Goal: Task Accomplishment & Management: Use online tool/utility

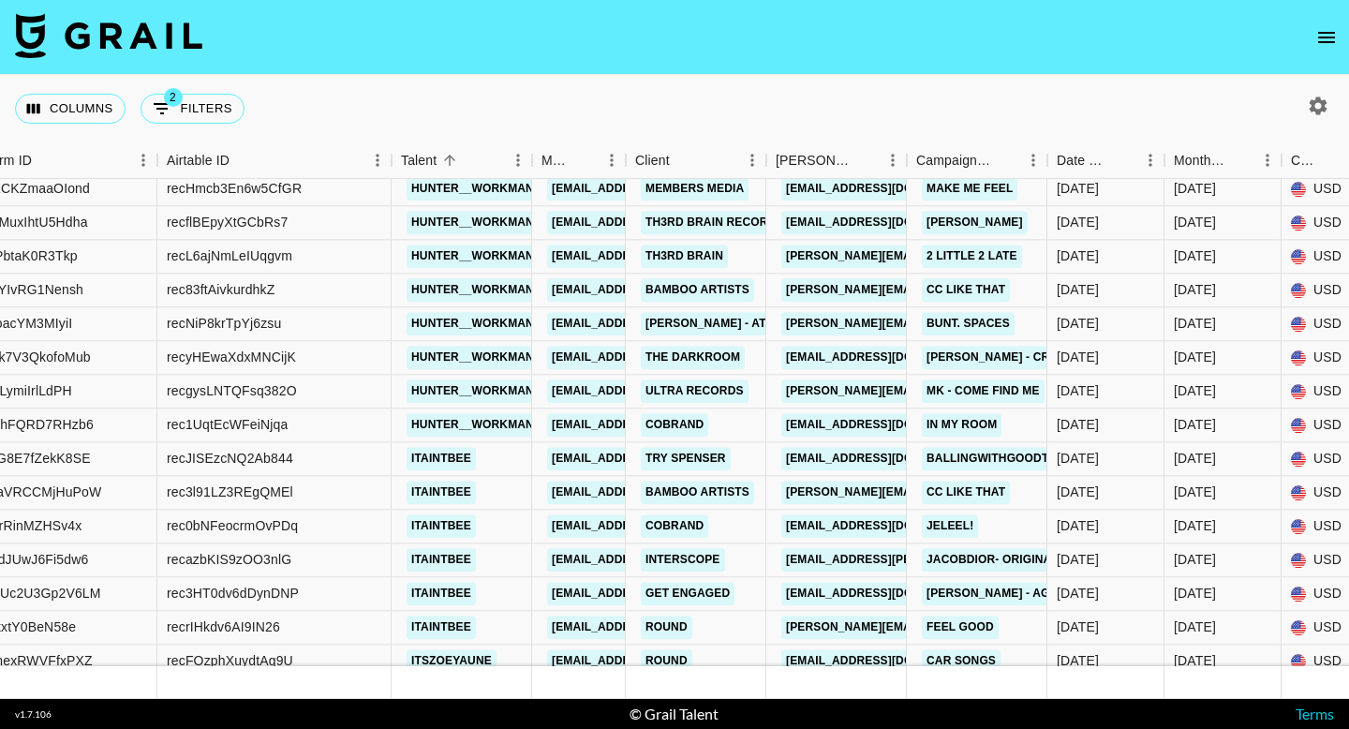
scroll to position [8456, 241]
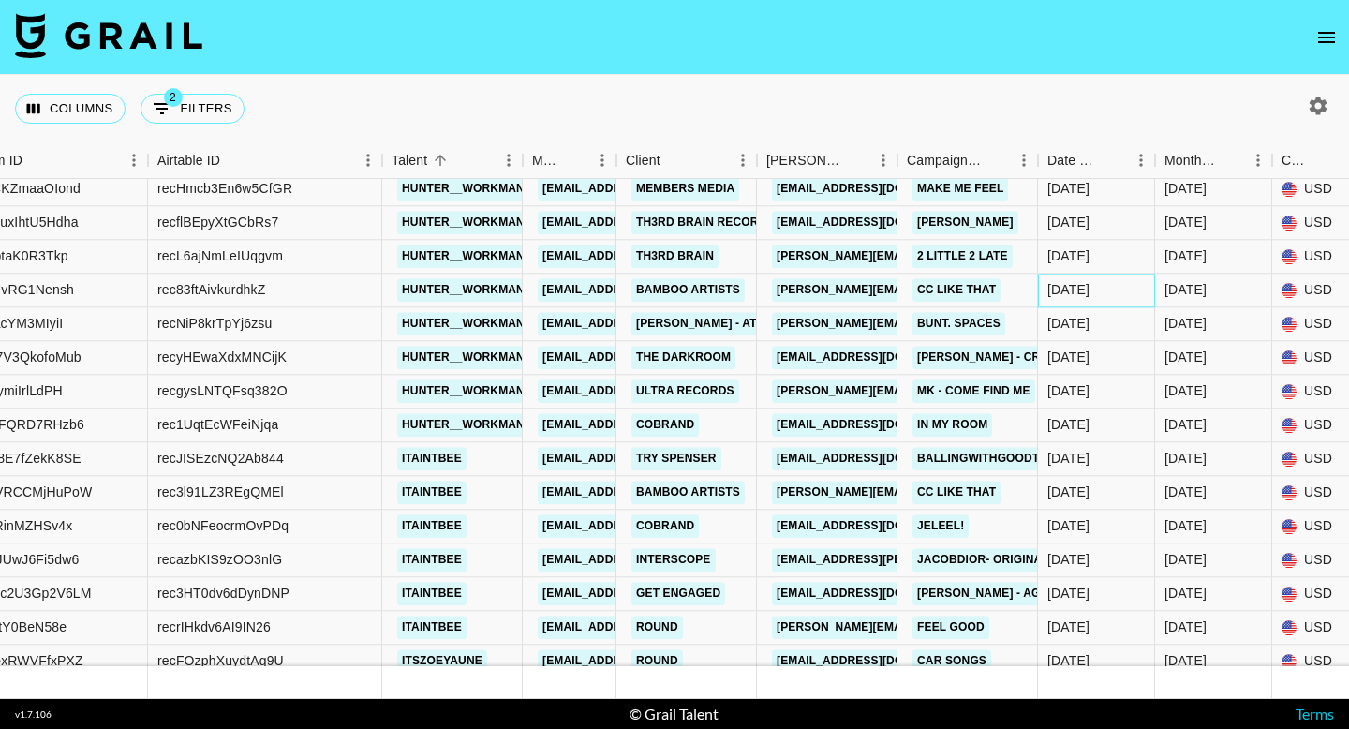
click at [1071, 294] on div "[DATE]" at bounding box center [1068, 290] width 42 height 19
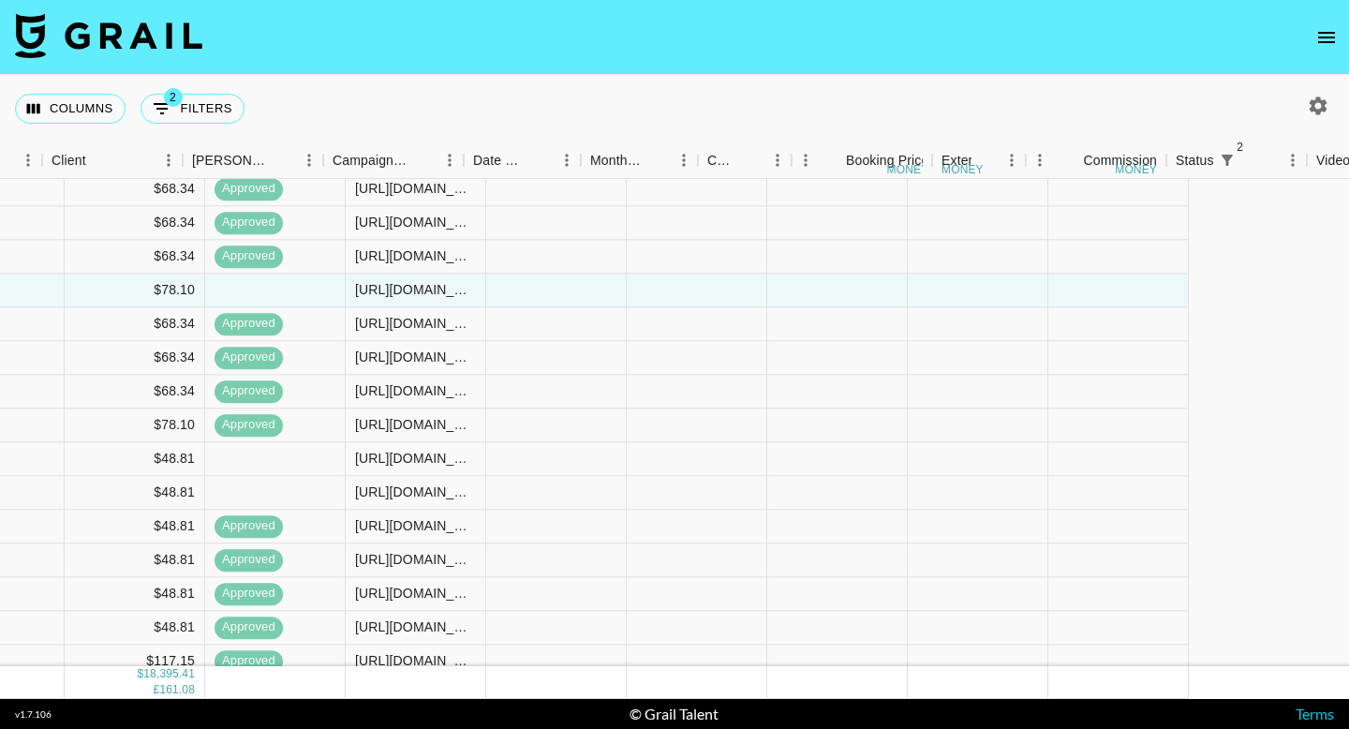
scroll to position [8456, 510]
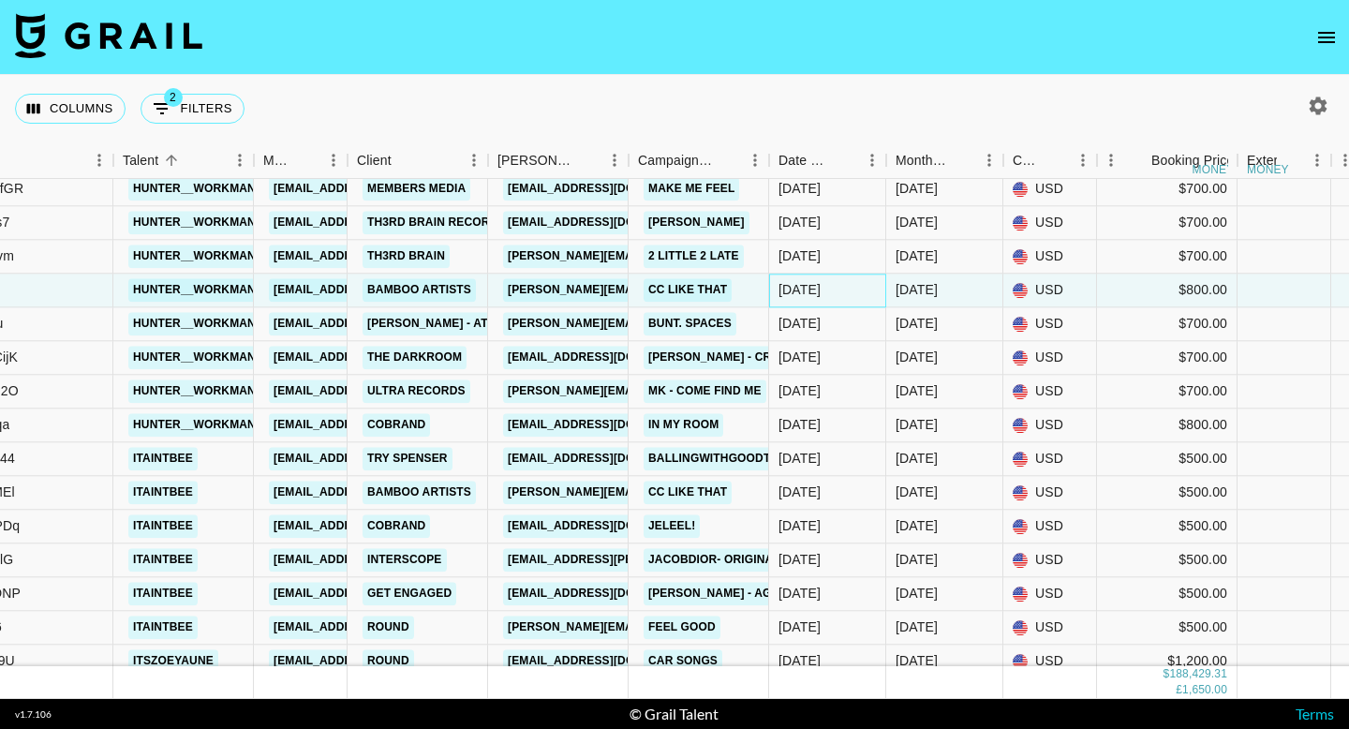
click at [810, 286] on div "[DATE]" at bounding box center [799, 290] width 42 height 19
click at [926, 289] on div "[DATE]" at bounding box center [916, 290] width 42 height 19
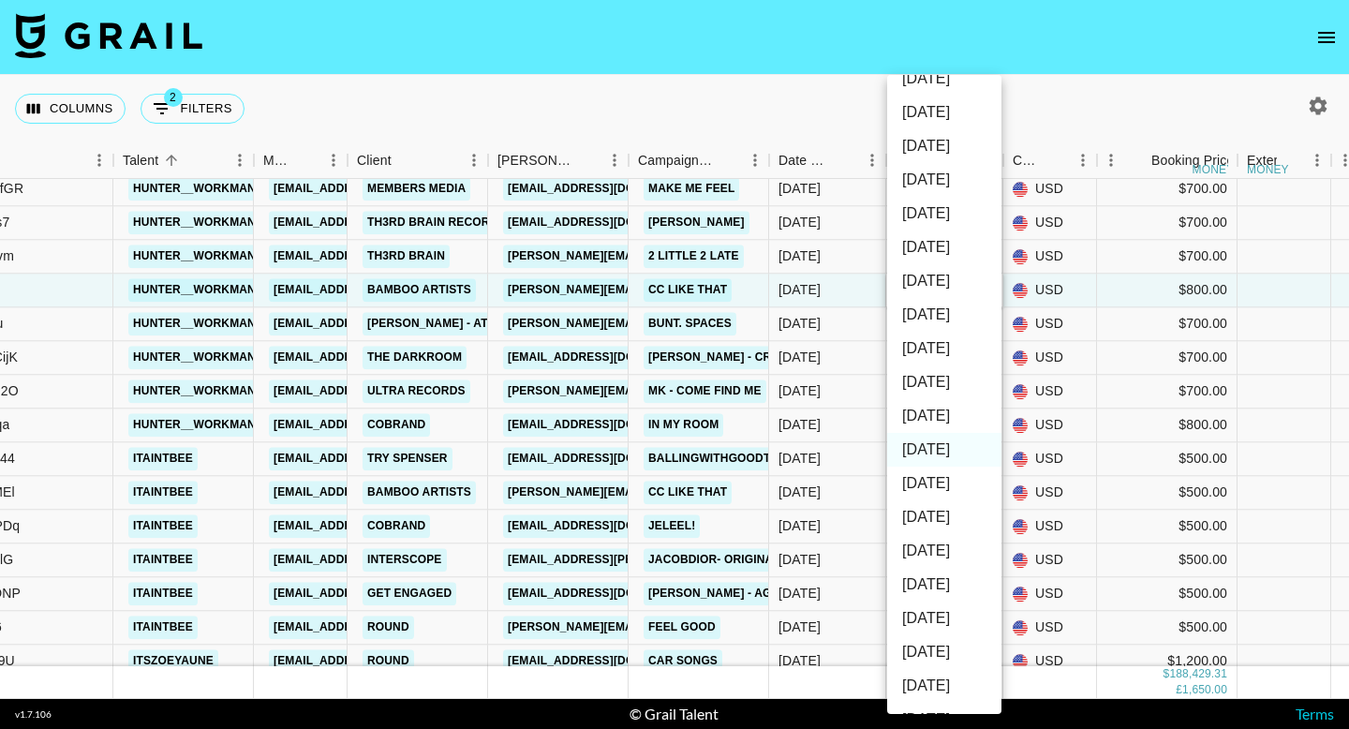
scroll to position [89, 0]
click at [958, 424] on li "[DATE]" at bounding box center [944, 415] width 114 height 34
type input "[DATE]"
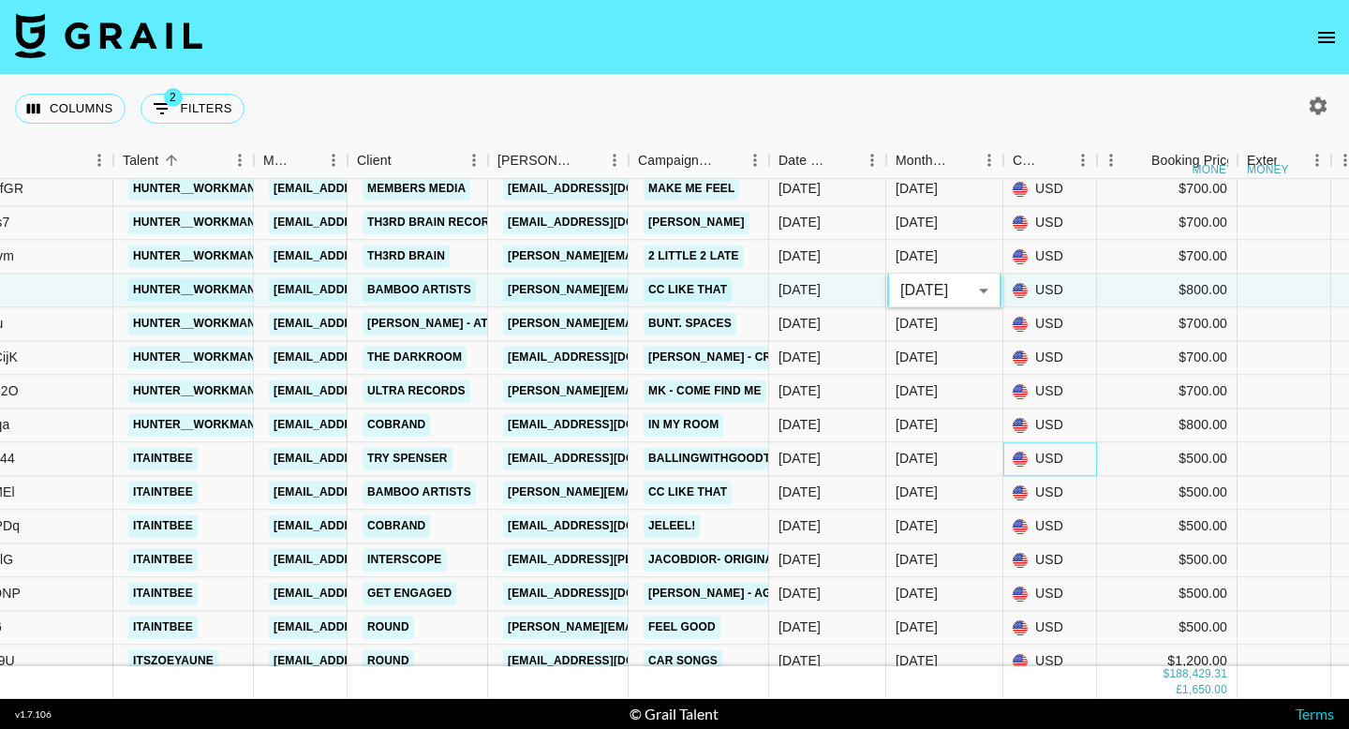
click at [1069, 452] on div "USD" at bounding box center [1050, 459] width 94 height 34
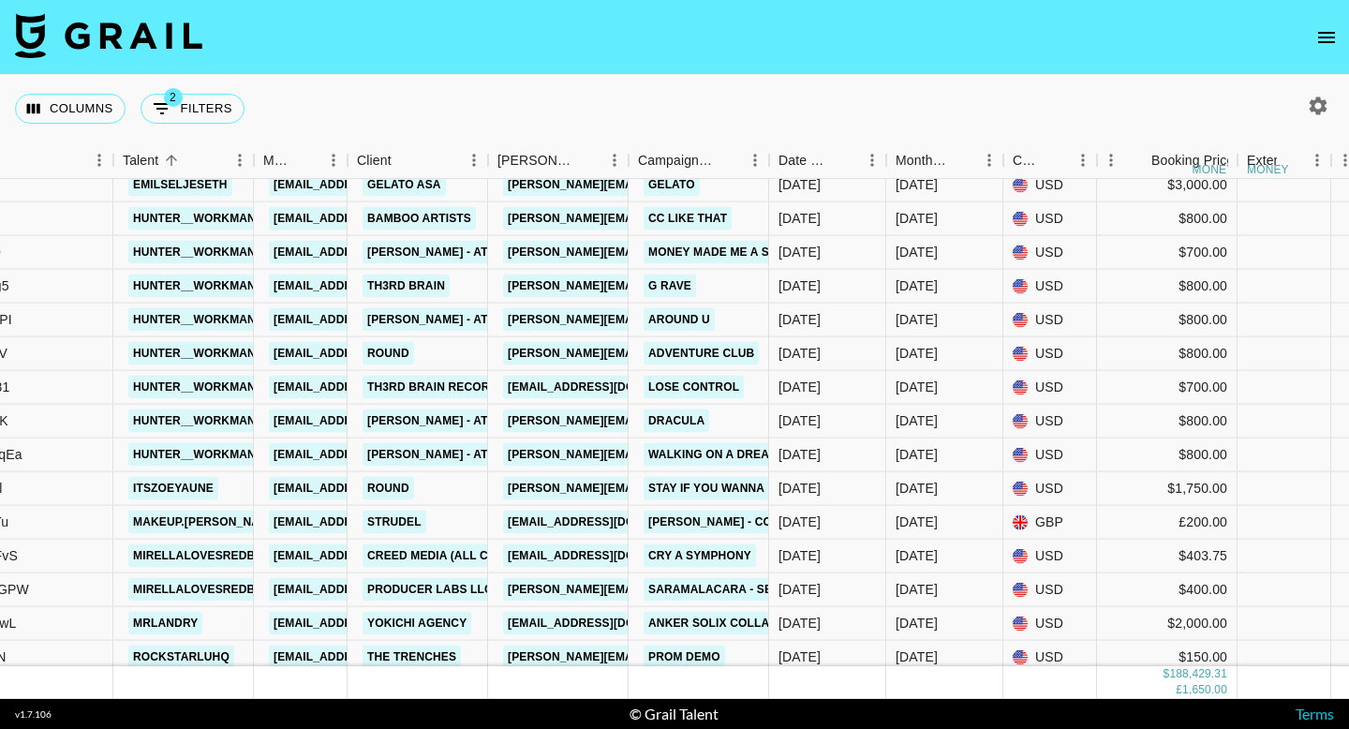
scroll to position [9944, 510]
click at [950, 220] on div "[DATE]" at bounding box center [944, 218] width 117 height 34
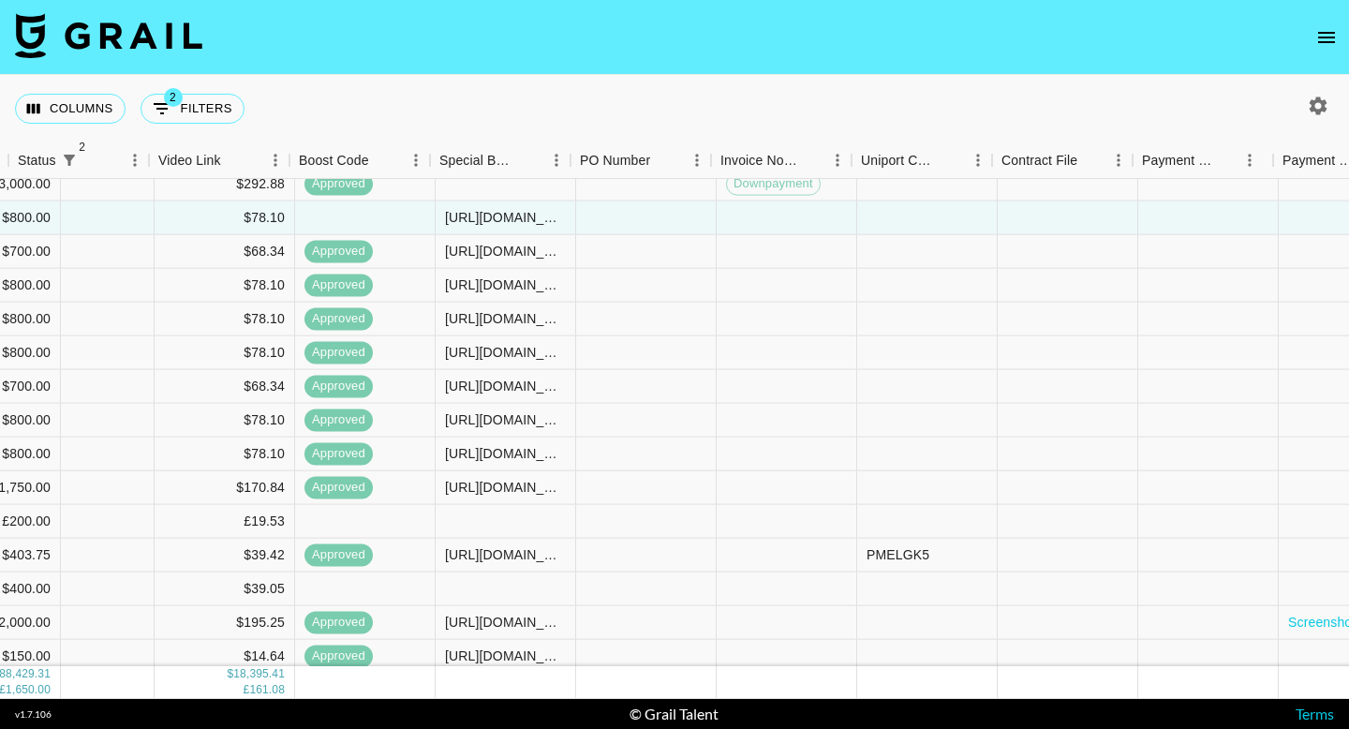
scroll to position [9944, 2253]
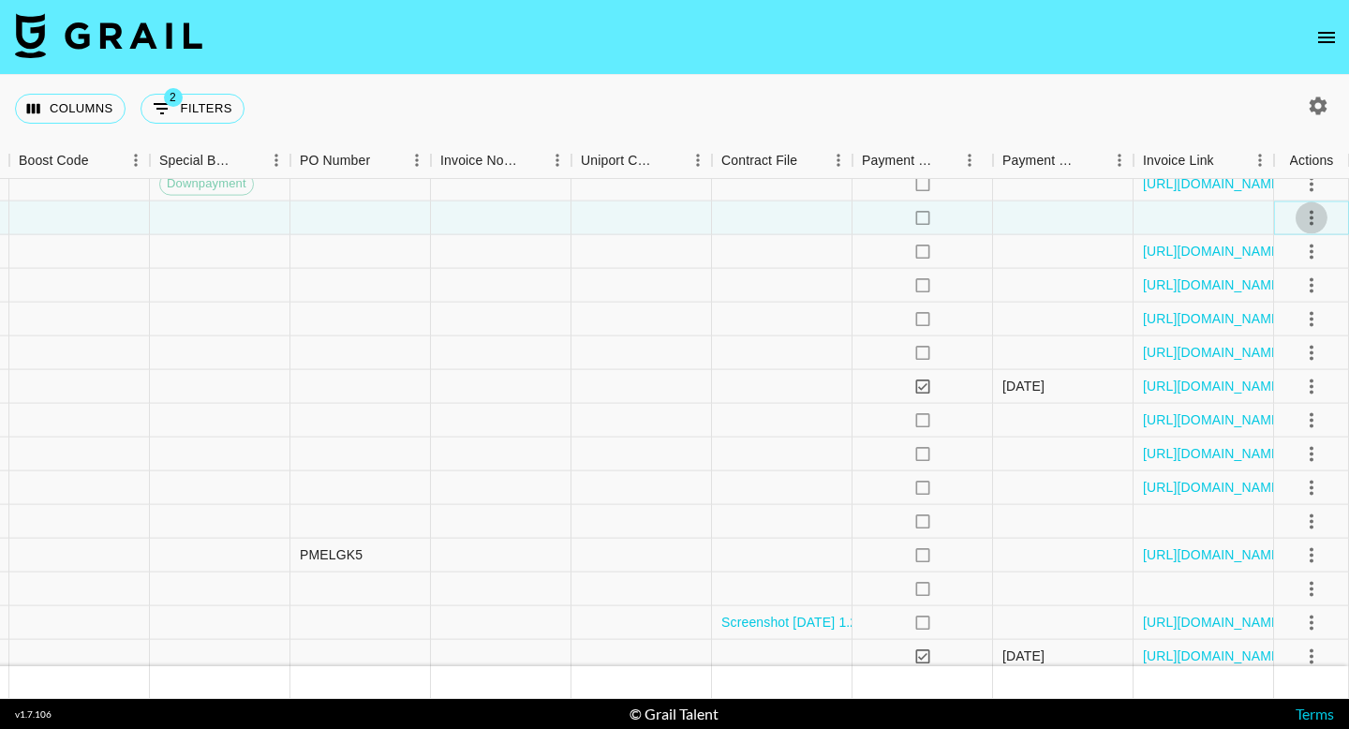
click at [1309, 219] on icon "select merge strategy" at bounding box center [1311, 217] width 22 height 22
click at [1306, 395] on li "Approve" at bounding box center [1288, 393] width 122 height 34
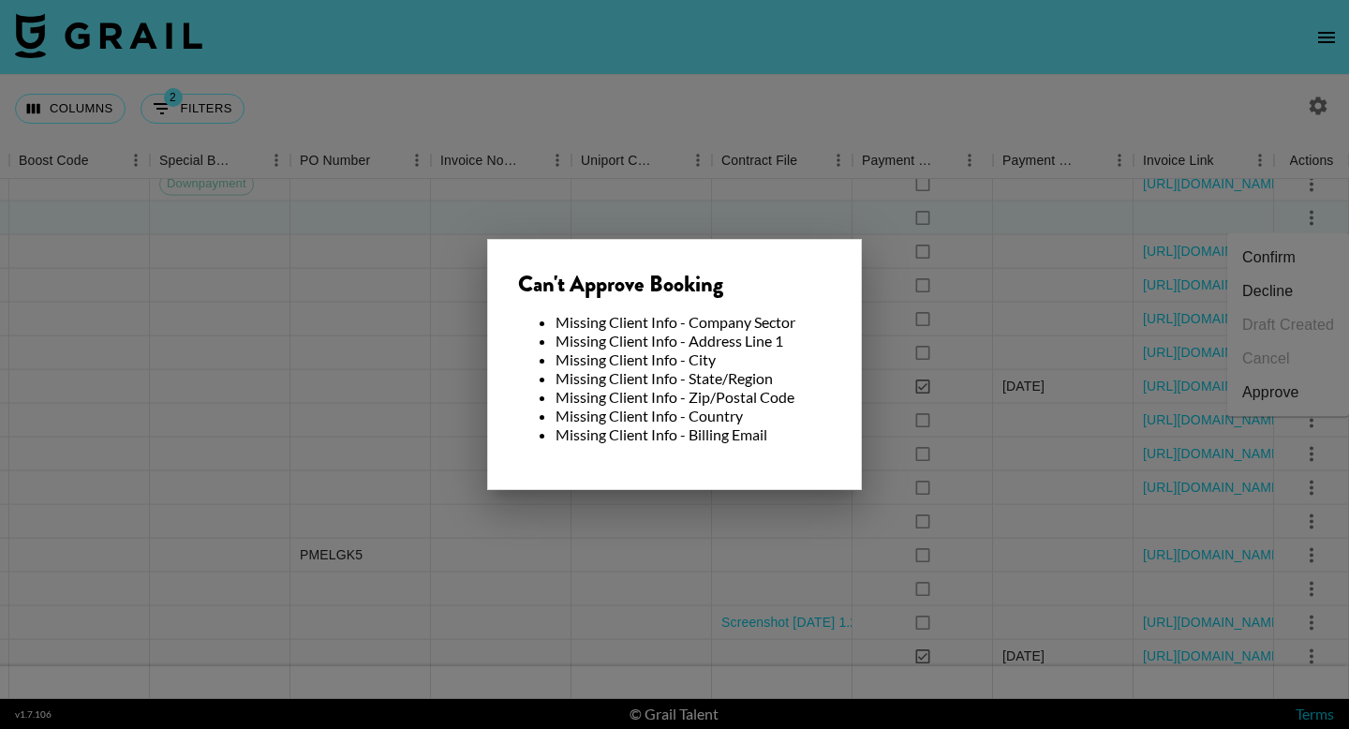
click at [739, 560] on div at bounding box center [674, 364] width 1349 height 729
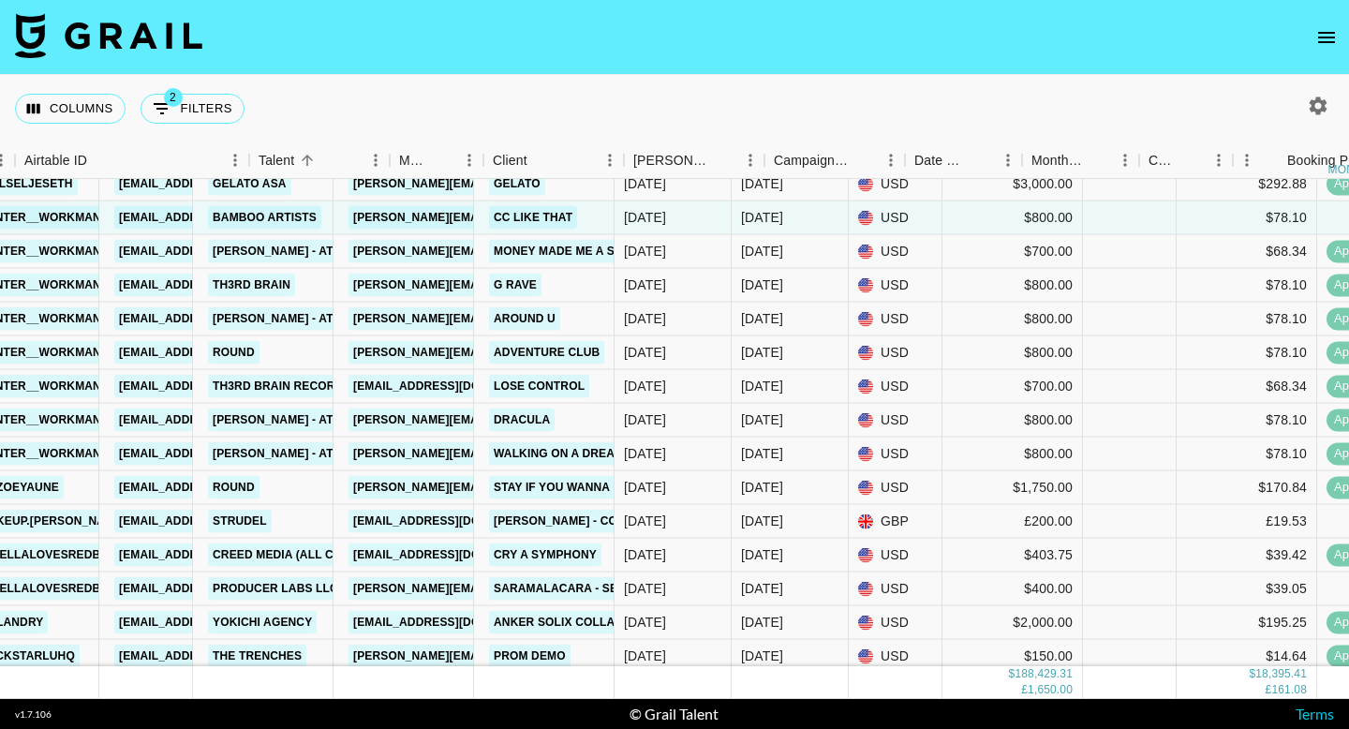
scroll to position [9944, 282]
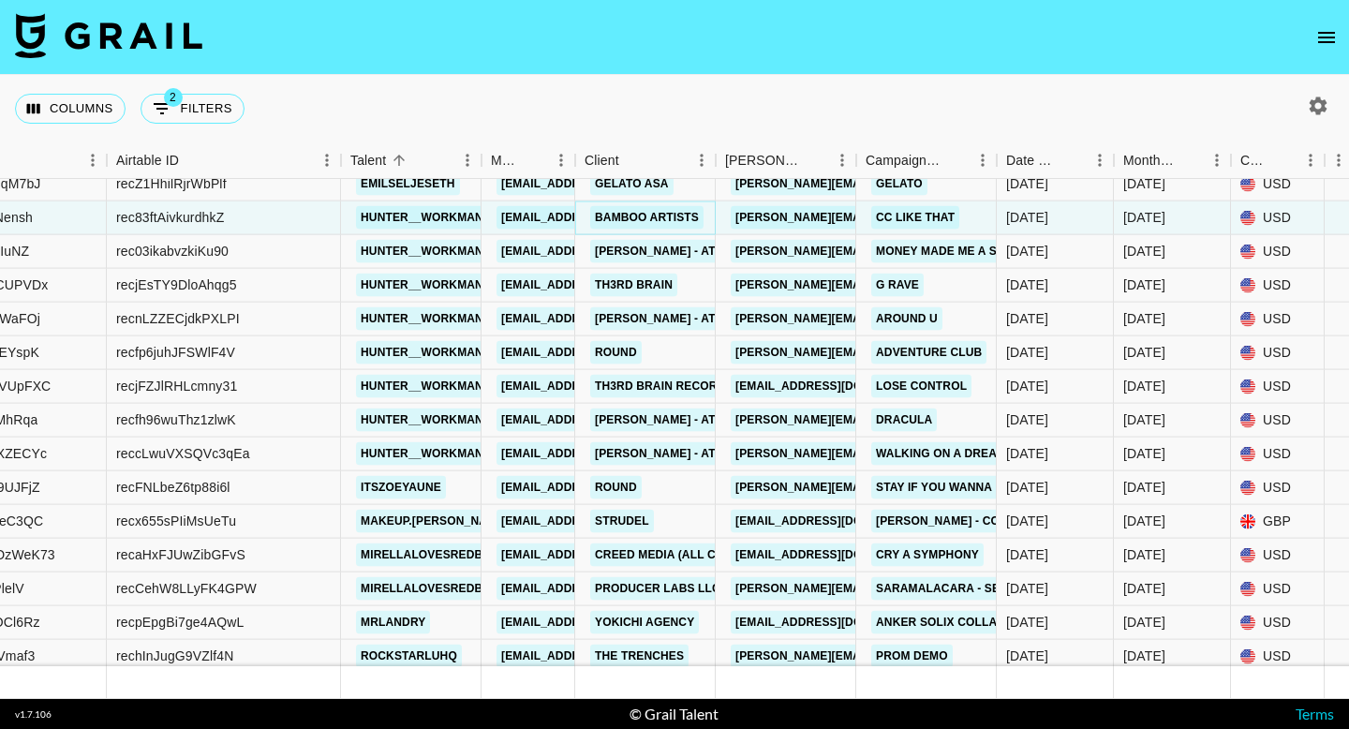
click at [658, 221] on link "bamboo artists" at bounding box center [646, 217] width 113 height 23
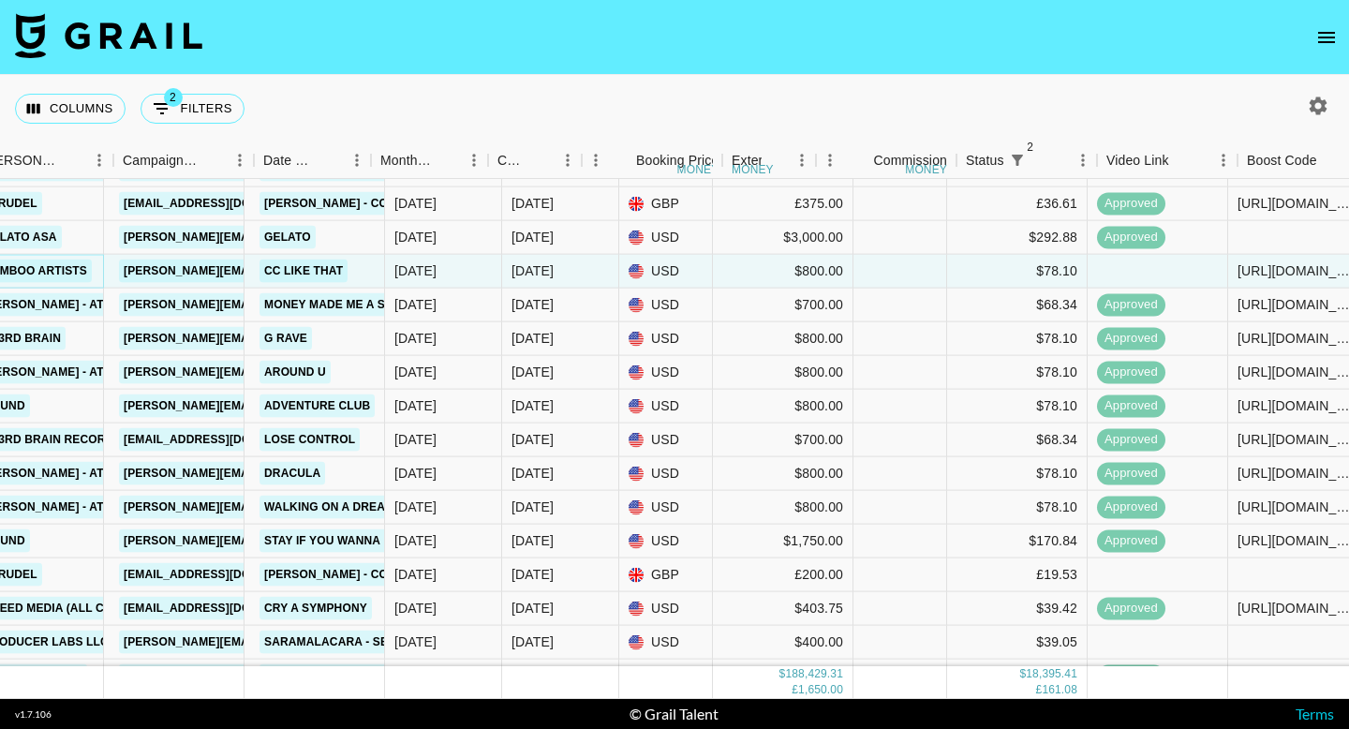
scroll to position [9891, 1025]
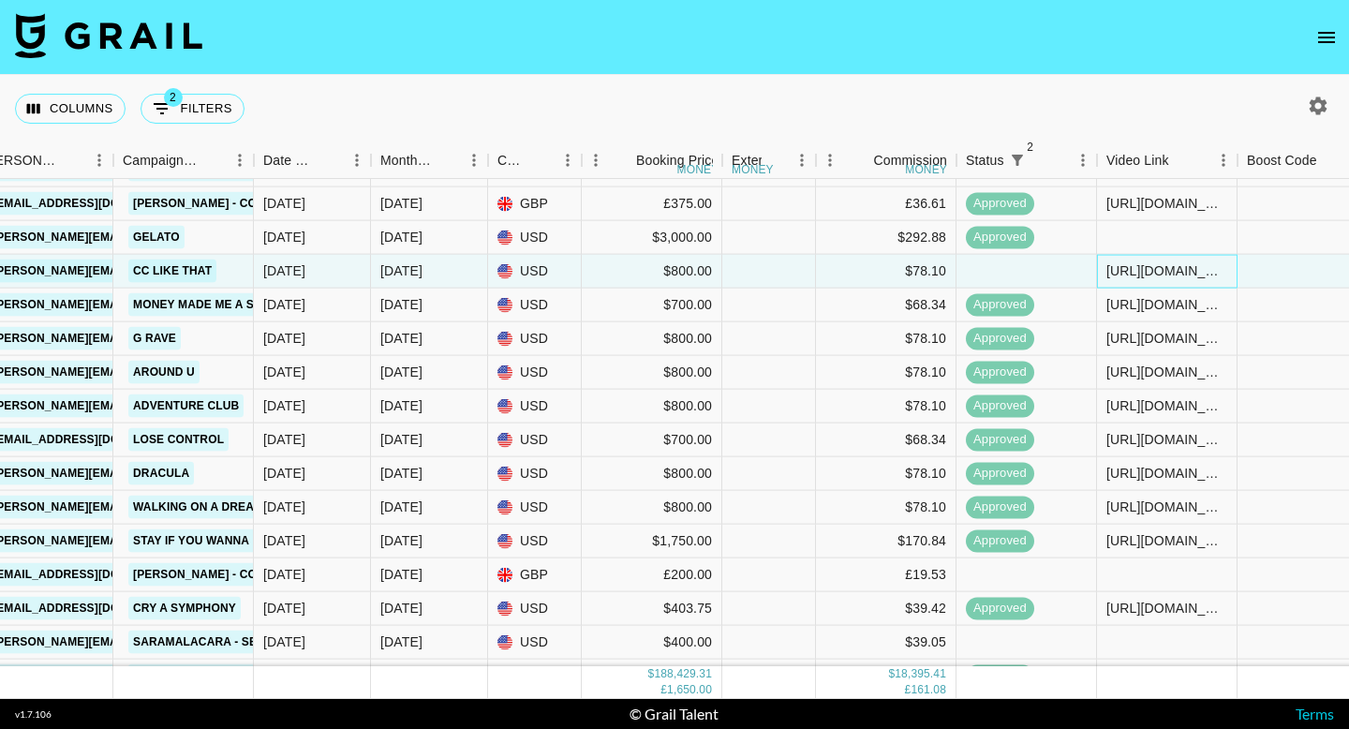
click at [1120, 274] on div "[URL][DOMAIN_NAME]" at bounding box center [1166, 270] width 121 height 19
click at [1120, 274] on input "[URL][DOMAIN_NAME]" at bounding box center [1167, 270] width 138 height 15
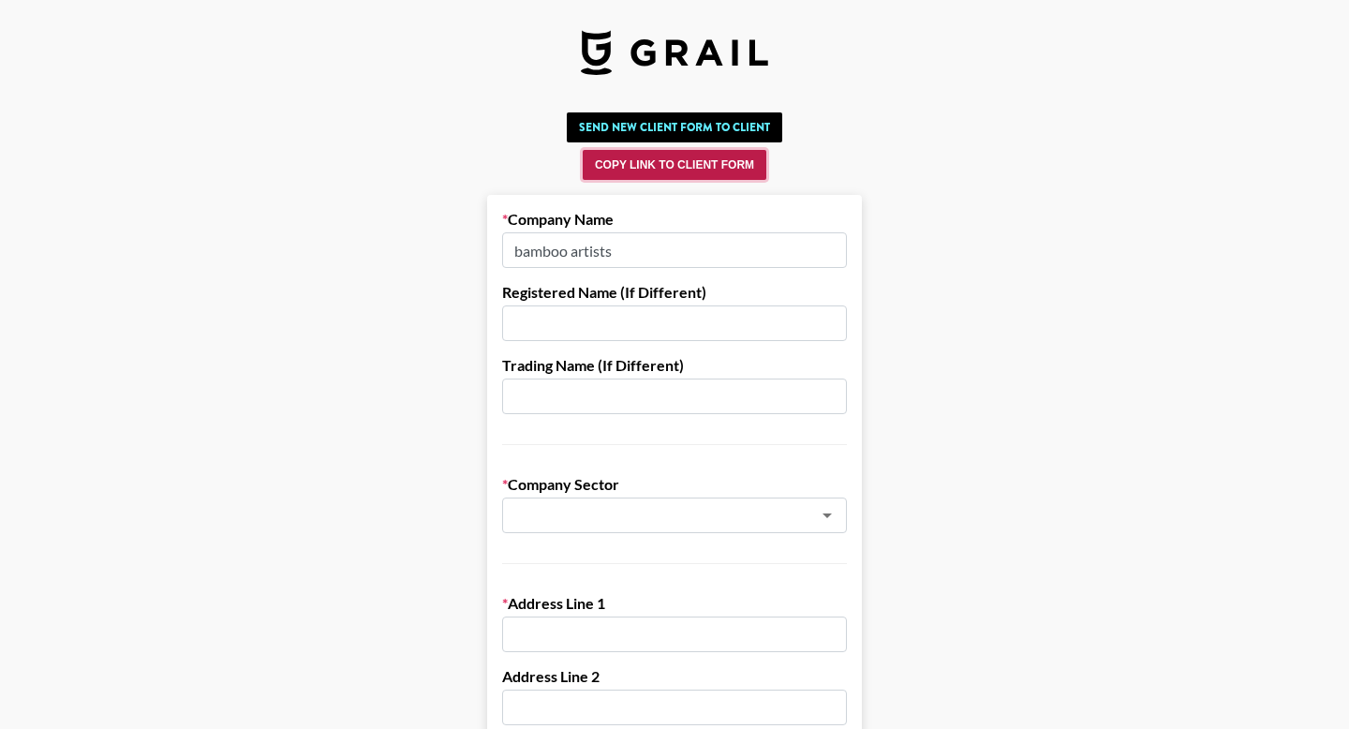
click at [669, 177] on button "Copy Link to Client Form" at bounding box center [675, 165] width 184 height 30
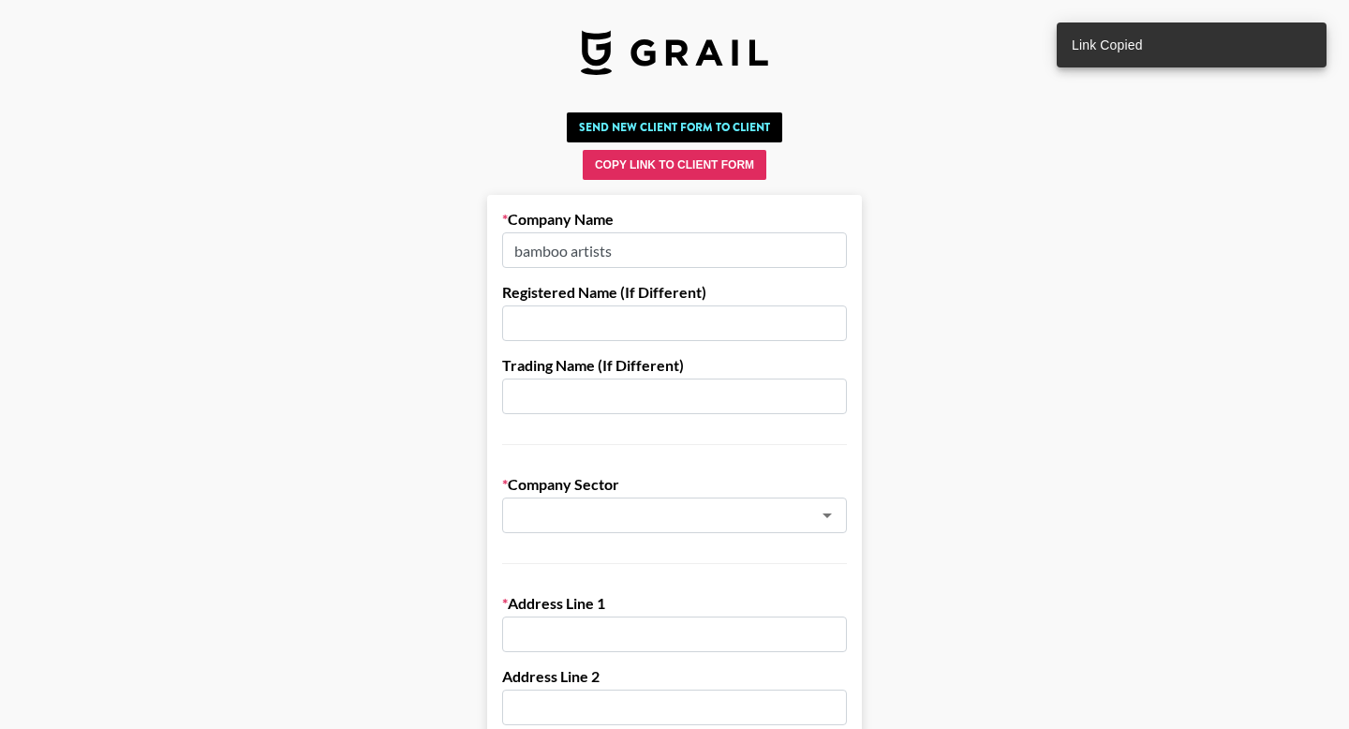
click at [670, 145] on div "Send New Client Form to Client Copy Link to Client Form" at bounding box center [674, 145] width 1319 height 67
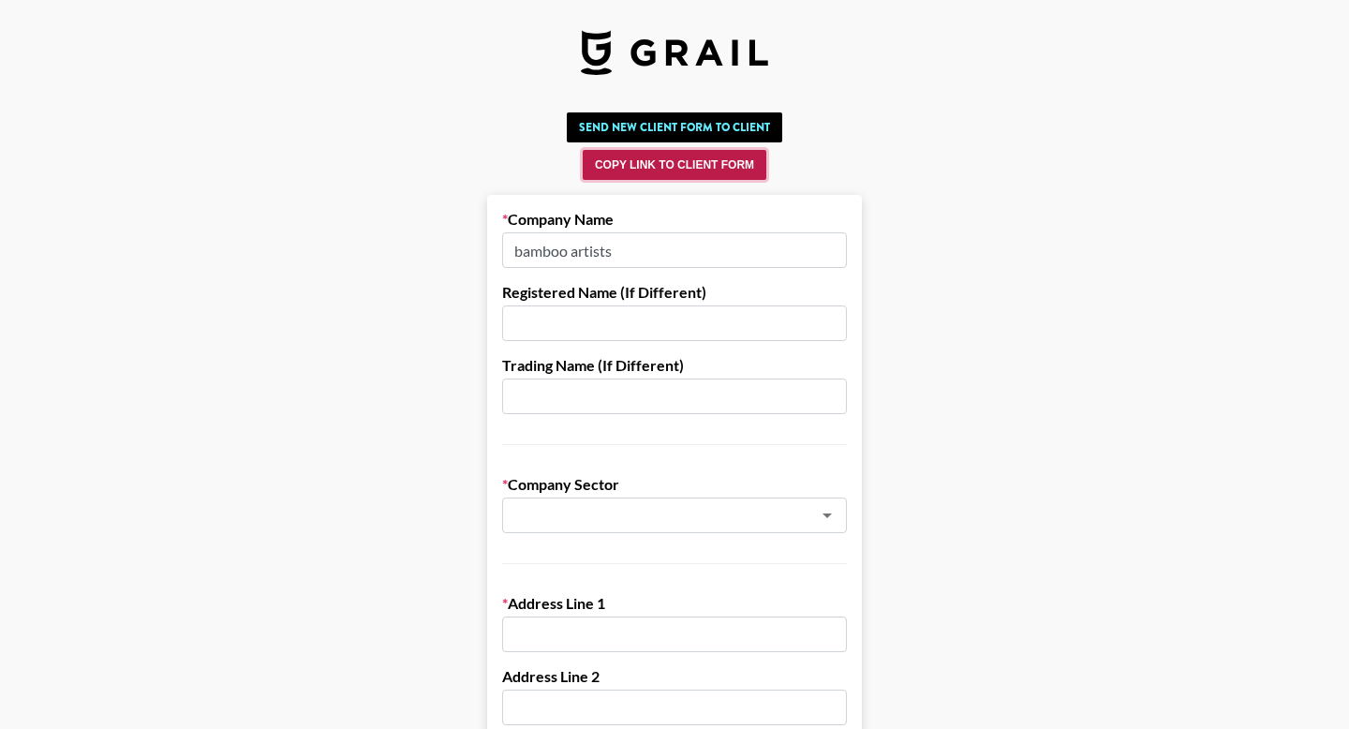
click at [673, 161] on button "Copy Link to Client Form" at bounding box center [675, 165] width 184 height 30
